Goal: Navigation & Orientation: Find specific page/section

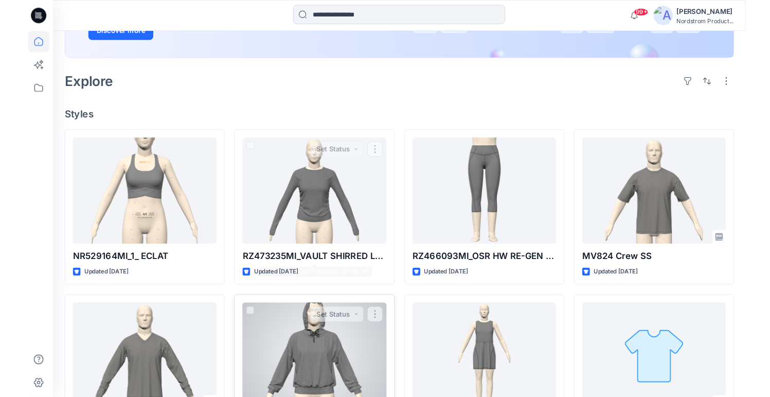
scroll to position [243, 0]
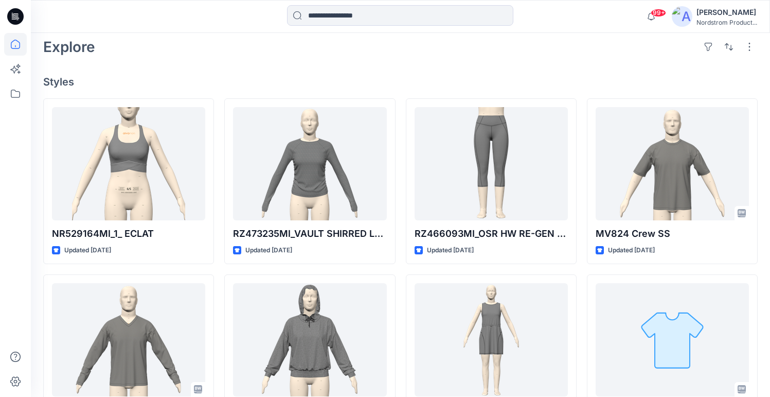
click at [728, 17] on div "[PERSON_NAME]" at bounding box center [727, 12] width 61 height 12
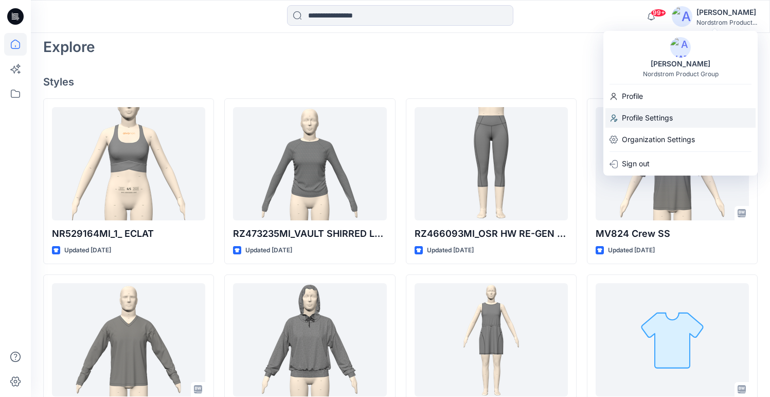
click at [638, 114] on p "Profile Settings" at bounding box center [647, 118] width 51 height 20
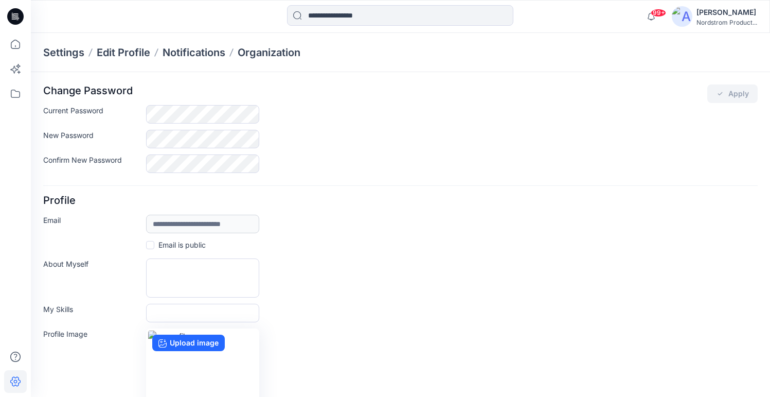
click at [729, 14] on div "[PERSON_NAME]" at bounding box center [727, 12] width 61 height 12
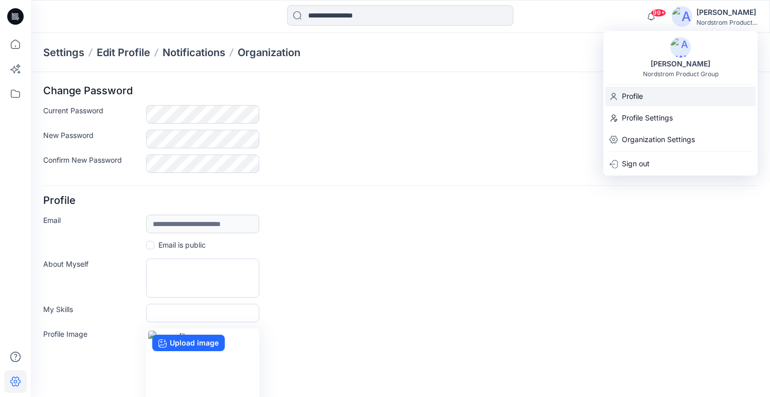
click at [638, 96] on p "Profile" at bounding box center [632, 96] width 21 height 20
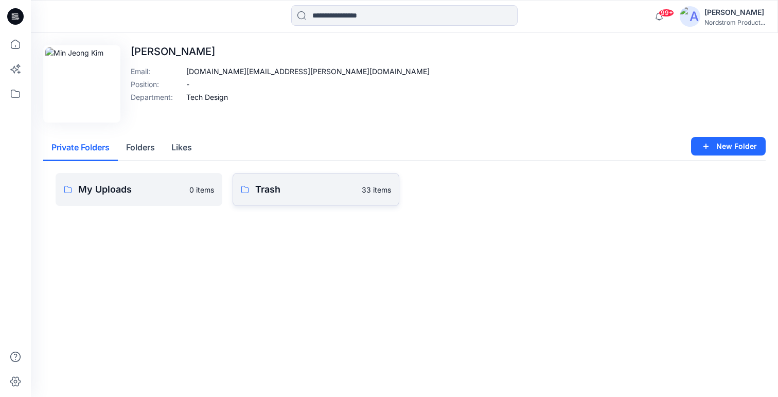
click at [372, 189] on p "33 items" at bounding box center [376, 189] width 29 height 11
click at [191, 183] on link "My Uploads 0 items" at bounding box center [139, 189] width 167 height 33
click at [517, 84] on div "Edit Image [PERSON_NAME] Email : [DOMAIN_NAME][EMAIL_ADDRESS][PERSON_NAME][DOMA…" at bounding box center [404, 83] width 722 height 77
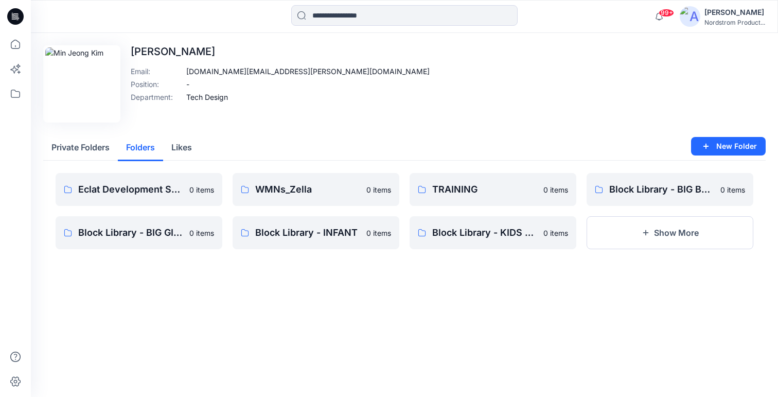
click at [138, 146] on button "Folders" at bounding box center [140, 148] width 45 height 26
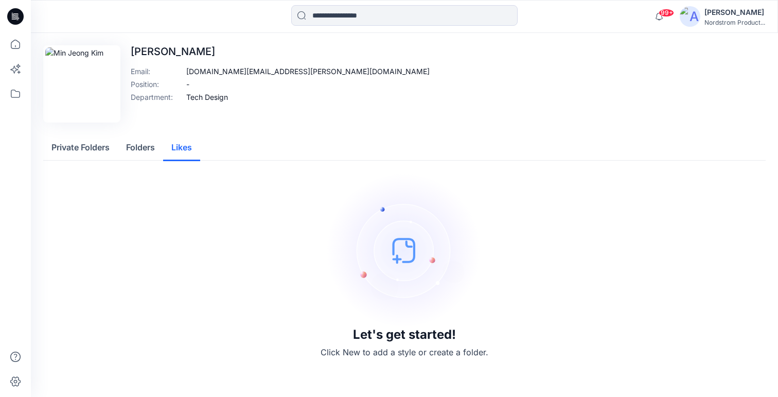
click at [188, 147] on button "Likes" at bounding box center [181, 148] width 37 height 26
click at [146, 151] on button "Folders" at bounding box center [140, 148] width 45 height 26
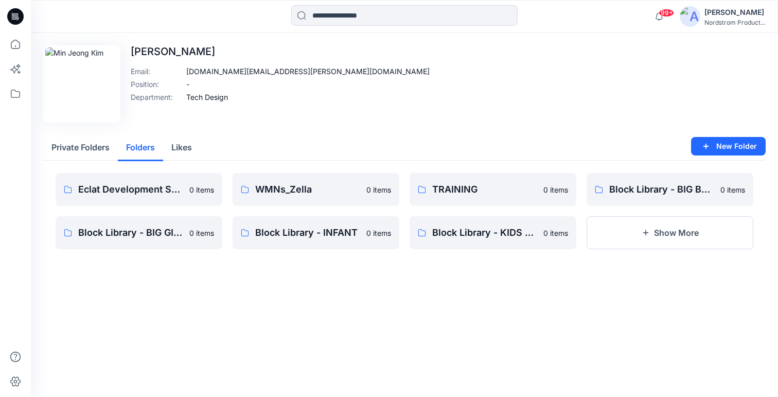
click at [324, 119] on div "Edit Image [PERSON_NAME] Email : [DOMAIN_NAME][EMAIL_ADDRESS][PERSON_NAME][DOMA…" at bounding box center [404, 83] width 722 height 77
click at [95, 147] on button "Private Folders" at bounding box center [80, 148] width 75 height 26
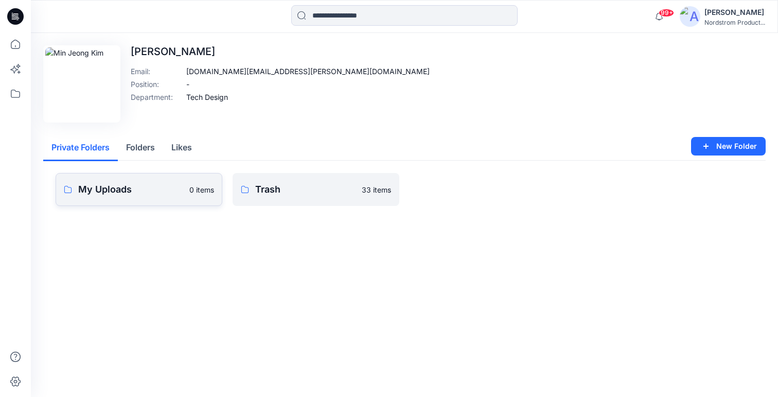
click at [164, 189] on p "My Uploads" at bounding box center [130, 189] width 105 height 14
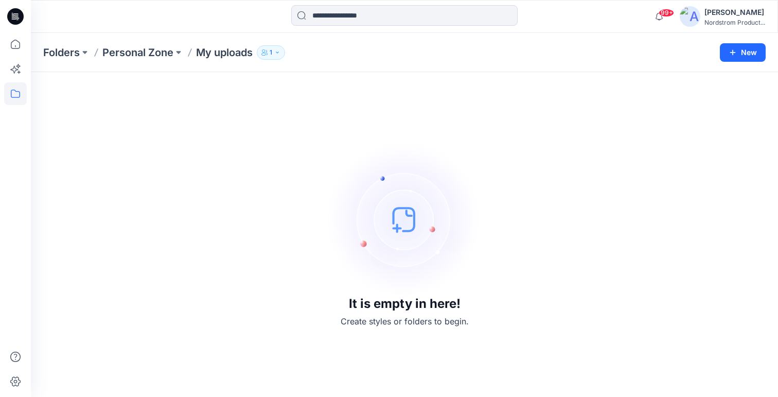
click at [282, 50] on button "1" at bounding box center [271, 52] width 28 height 14
click at [341, 50] on div "Folders Personal Zone My uploads 1 Folder Access Personal Zone Internal 1 Exter…" at bounding box center [364, 52] width 642 height 14
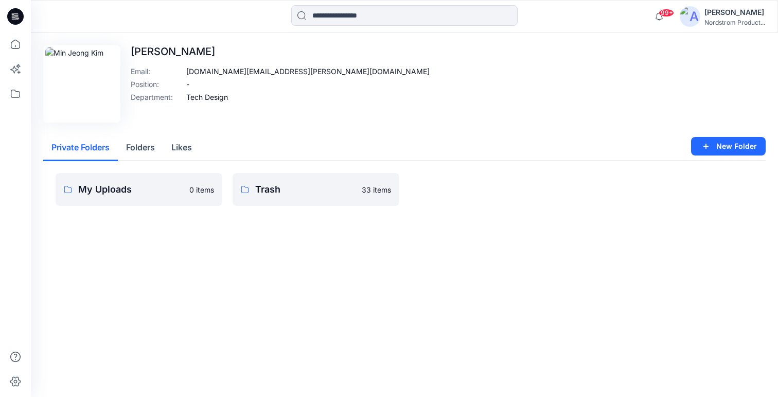
click at [373, 94] on div "Edit Image [PERSON_NAME] Email : [DOMAIN_NAME][EMAIL_ADDRESS][PERSON_NAME][DOMA…" at bounding box center [404, 83] width 722 height 77
click at [133, 148] on button "Folders" at bounding box center [140, 148] width 45 height 26
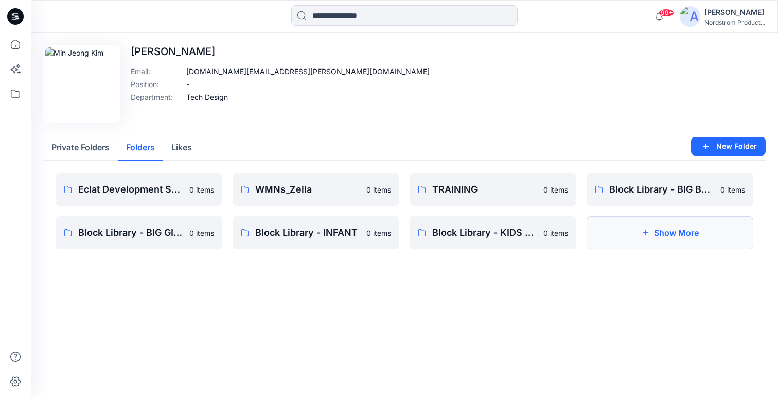
click at [644, 231] on icon "button" at bounding box center [646, 232] width 8 height 8
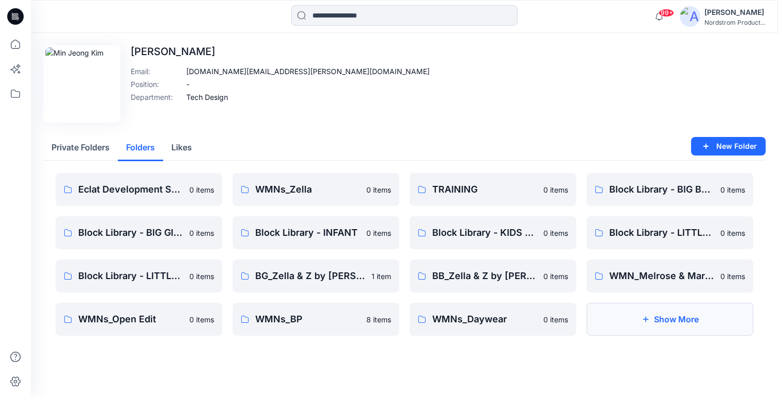
click at [646, 318] on icon "button" at bounding box center [645, 318] width 5 height 5
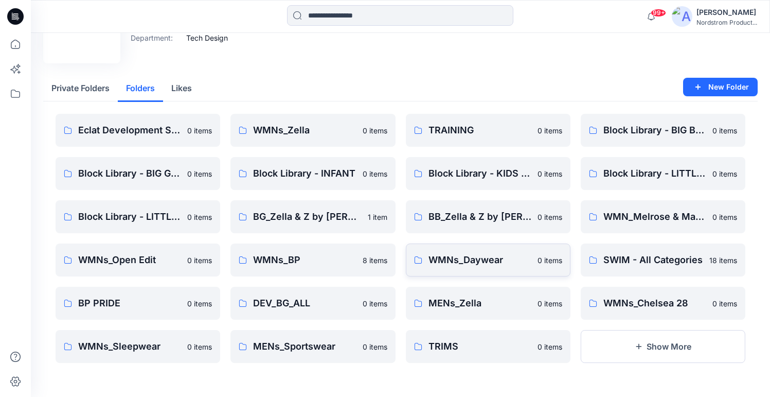
scroll to position [66, 0]
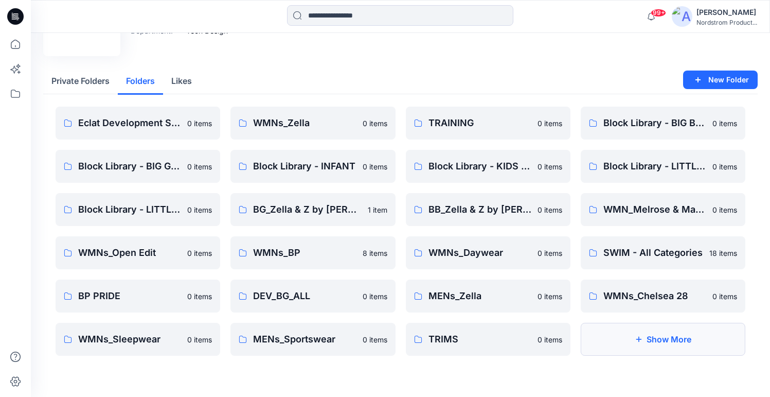
click at [657, 339] on button "Show More" at bounding box center [663, 339] width 165 height 33
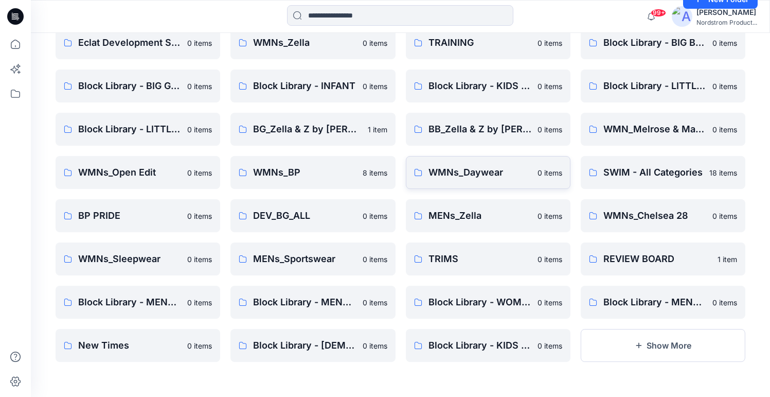
scroll to position [151, 0]
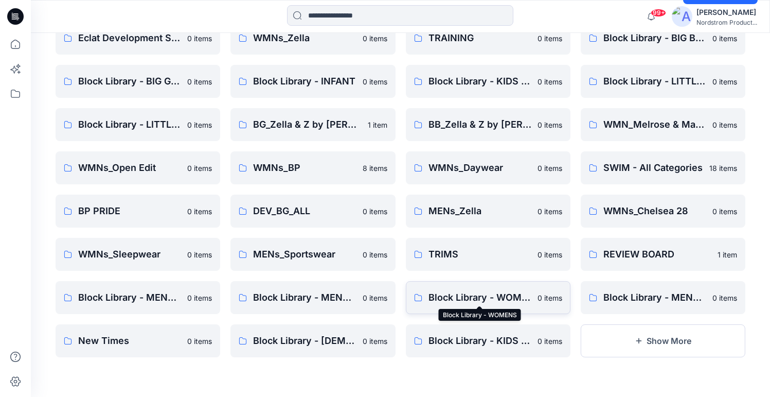
click at [476, 296] on p "Block Library - WOMENS" at bounding box center [480, 297] width 103 height 14
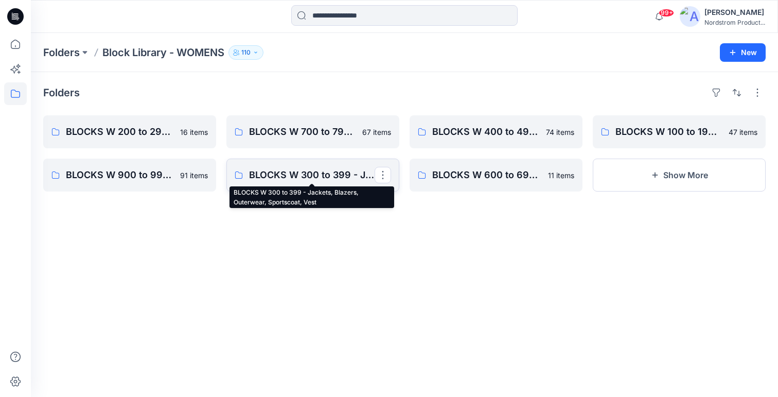
click at [295, 173] on p "BLOCKS W 300 to 399 - Jackets, Blazers, Outerwear, Sportscoat, Vest" at bounding box center [312, 175] width 126 height 14
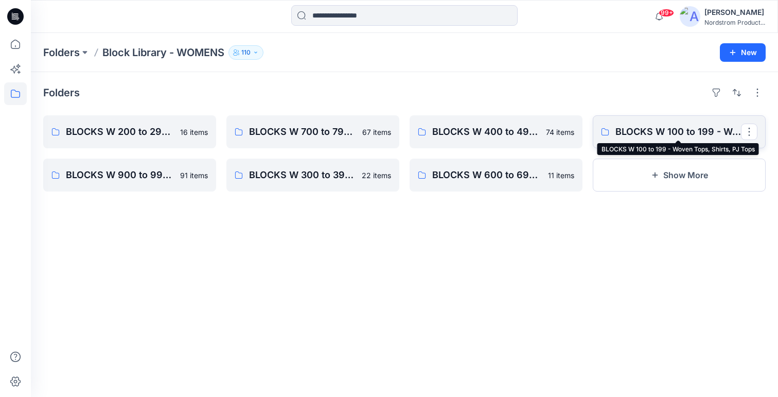
click at [679, 132] on p "BLOCKS W 100 to 199 - Woven Tops, Shirts, PJ Tops" at bounding box center [678, 132] width 126 height 14
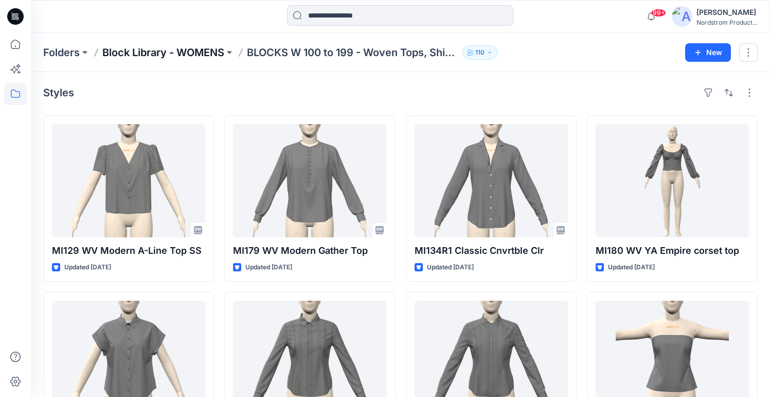
click at [209, 52] on p "Block Library - WOMENS" at bounding box center [163, 52] width 122 height 14
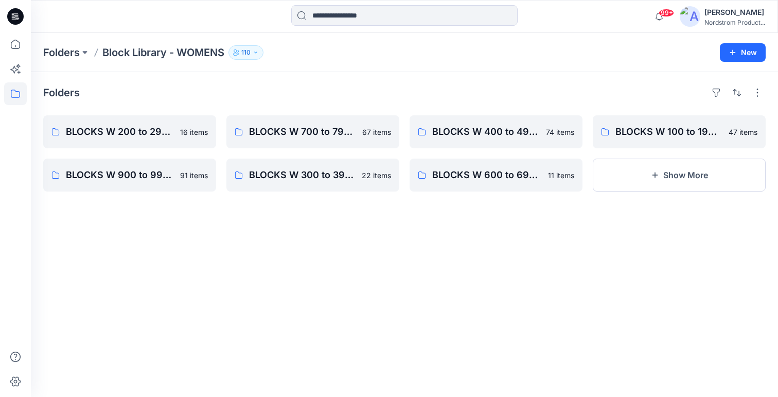
click at [369, 52] on div "Folders Block Library - WOMENS 110" at bounding box center [364, 52] width 642 height 14
click at [66, 52] on p "Folders" at bounding box center [61, 52] width 37 height 14
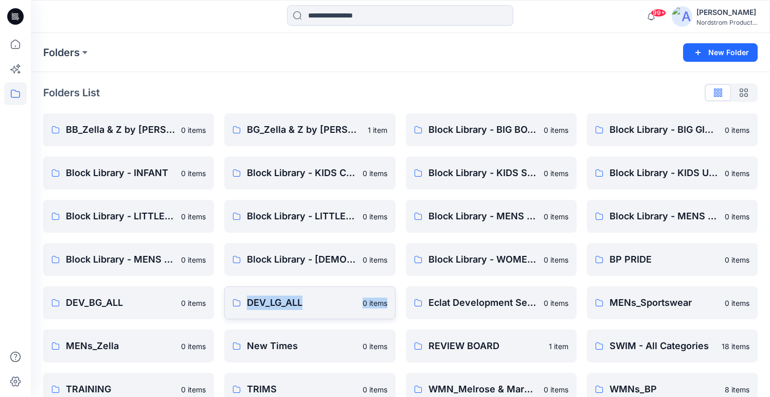
click at [320, 300] on p "DEV_LG_ALL" at bounding box center [301, 302] width 109 height 14
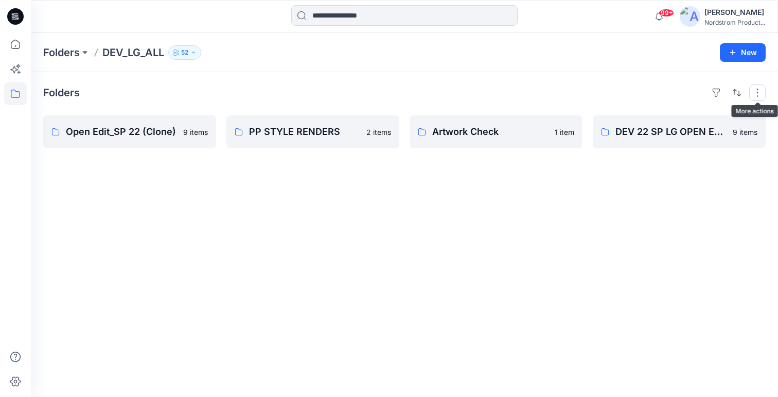
click at [761, 96] on button "button" at bounding box center [757, 92] width 16 height 16
click at [624, 244] on div "Folders Layout Grid Large Grid Folder View Compact Card Card View Card Info Tag…" at bounding box center [404, 234] width 747 height 325
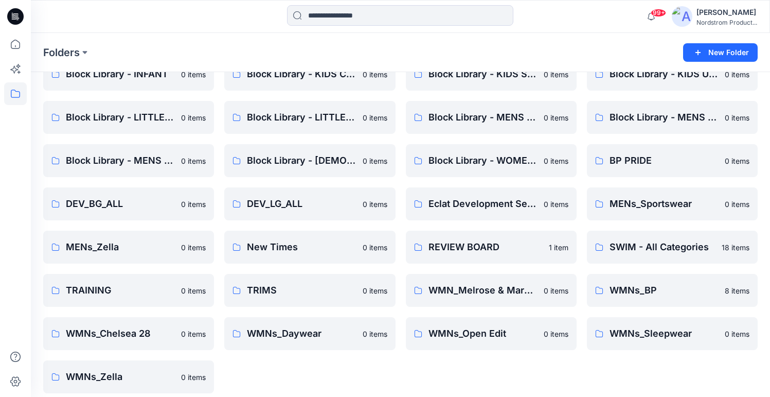
scroll to position [108, 0]
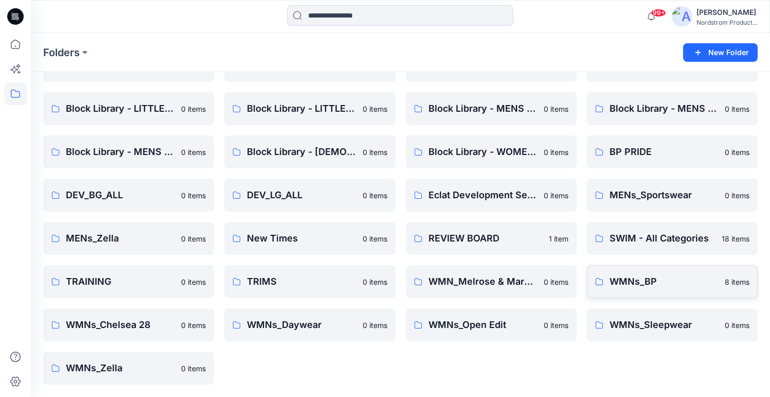
click at [630, 279] on p "WMNs_BP" at bounding box center [664, 281] width 109 height 14
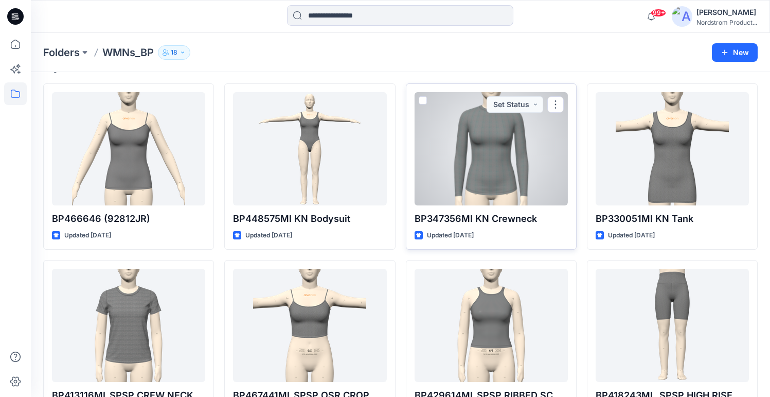
scroll to position [145, 0]
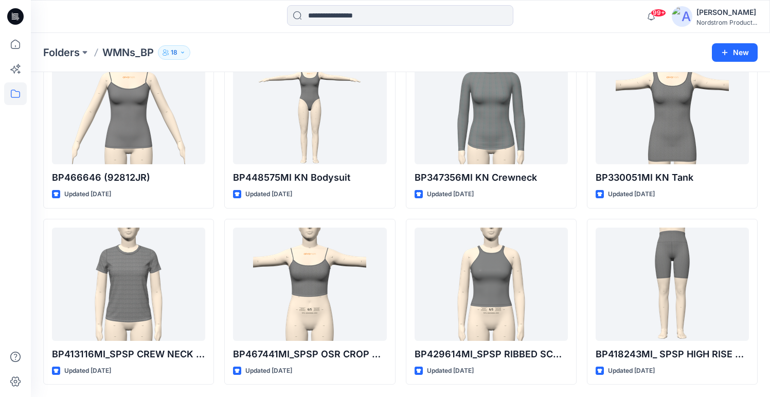
scroll to position [108, 0]
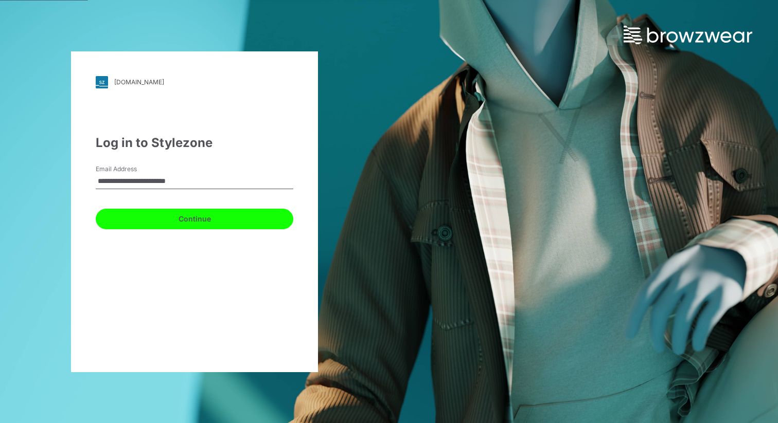
click at [202, 217] on button "Continue" at bounding box center [195, 219] width 198 height 21
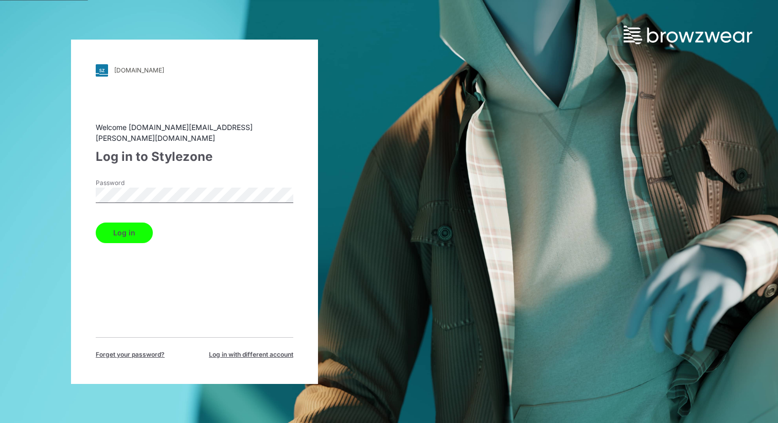
click at [132, 227] on button "Log in" at bounding box center [124, 233] width 57 height 21
